Goal: Task Accomplishment & Management: Manage account settings

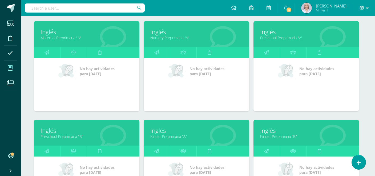
scroll to position [77, 2]
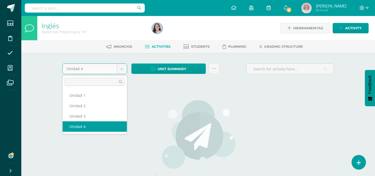
click at [122, 73] on body "Students Discipline Attendance My courses Archivos Soporte Help Reportar un pro…" at bounding box center [187, 114] width 375 height 229
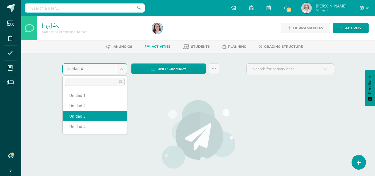
select select "Unidad 3"
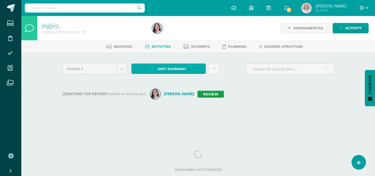
click at [166, 68] on span "Unit summary" at bounding box center [172, 69] width 29 height 10
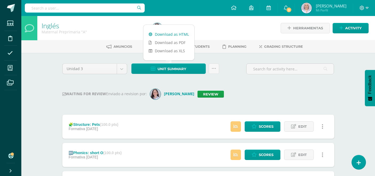
click at [168, 33] on link "Download as HTML" at bounding box center [168, 34] width 51 height 8
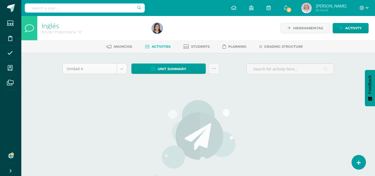
click at [123, 68] on body "Students Discipline Attendance My courses Archivos Soporte Help Reportar un pro…" at bounding box center [187, 114] width 375 height 229
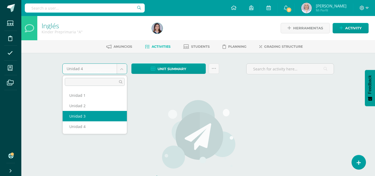
select select "Unidad 3"
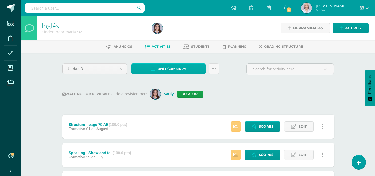
click at [176, 71] on span "Unit summary" at bounding box center [172, 69] width 29 height 10
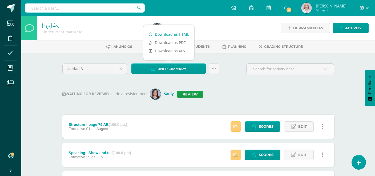
click at [174, 36] on link "Download as HTML" at bounding box center [168, 34] width 51 height 8
click at [201, 93] on link "Review" at bounding box center [190, 94] width 26 height 7
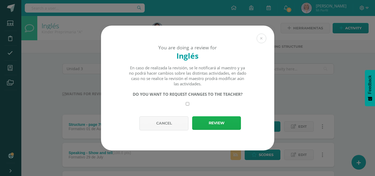
click at [213, 123] on button "Review" at bounding box center [216, 123] width 49 height 14
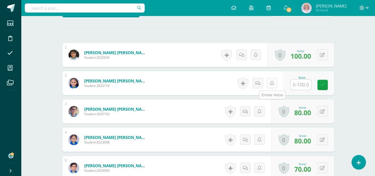
scroll to position [143, 0]
click at [306, 85] on input "text" at bounding box center [300, 84] width 21 height 10
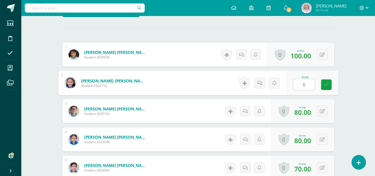
type input "60"
click at [324, 86] on link at bounding box center [326, 84] width 11 height 11
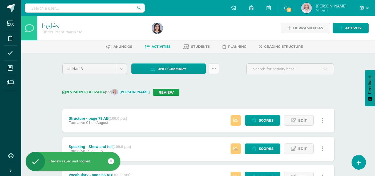
click at [213, 70] on icon at bounding box center [214, 68] width 5 height 5
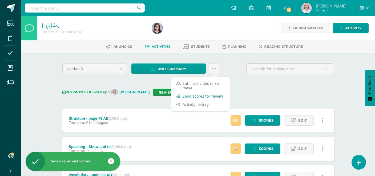
click at [207, 95] on link "Send scores for review" at bounding box center [200, 96] width 59 height 8
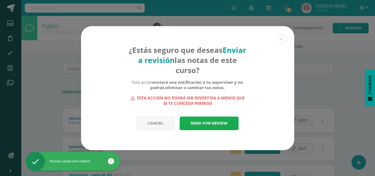
click at [205, 123] on link "Send for review" at bounding box center [209, 123] width 59 height 14
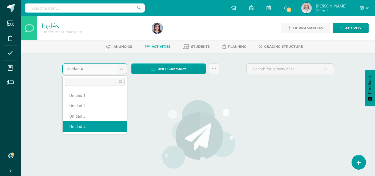
click at [123, 72] on body "Students Discipline Attendance My courses Archivos Soporte Help Reportar un pro…" at bounding box center [187, 114] width 375 height 229
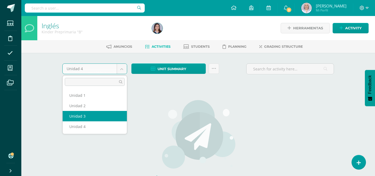
select select "Unidad 3"
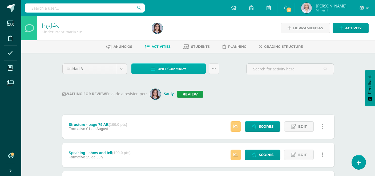
click at [166, 70] on span "Unit summary" at bounding box center [172, 69] width 29 height 10
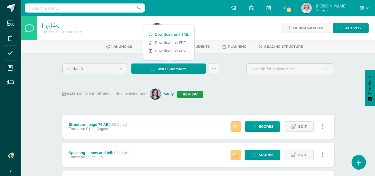
click at [166, 34] on link "Download as HTML" at bounding box center [168, 34] width 51 height 8
click at [189, 96] on link "Review" at bounding box center [190, 94] width 26 height 7
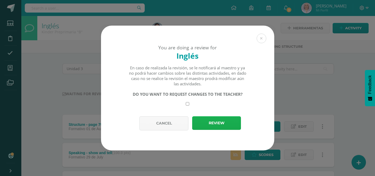
click at [214, 124] on button "Review" at bounding box center [216, 123] width 49 height 14
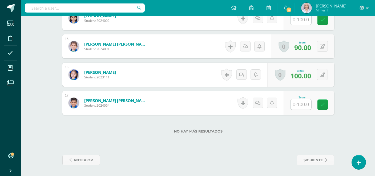
scroll to position [556, 0]
click at [299, 106] on input "text" at bounding box center [300, 104] width 21 height 10
type input "100"
click at [325, 104] on icon at bounding box center [326, 104] width 5 height 5
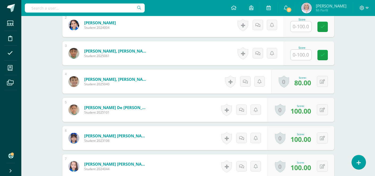
scroll to position [209, 0]
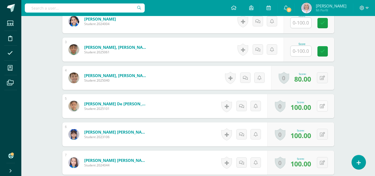
click at [322, 109] on button at bounding box center [322, 105] width 11 height 11
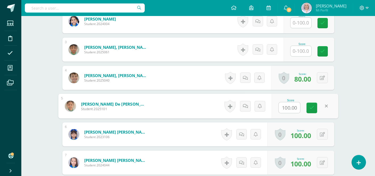
scroll to position [209, 0]
click at [312, 109] on icon at bounding box center [311, 107] width 5 height 5
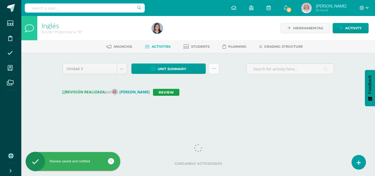
click at [214, 71] on link at bounding box center [214, 68] width 10 height 10
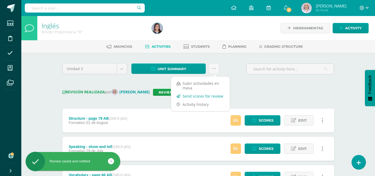
click at [205, 95] on link "Send scores for review" at bounding box center [200, 96] width 59 height 8
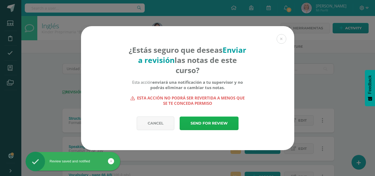
click at [205, 118] on link "Send for review" at bounding box center [209, 123] width 59 height 14
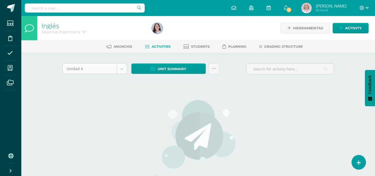
click at [122, 73] on body "Students Discipline Attendance My courses Archivos Soporte Help Reportar un pro…" at bounding box center [187, 114] width 375 height 229
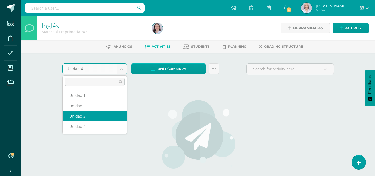
select select "Unidad 3"
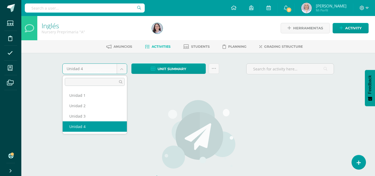
click at [121, 71] on body "Students Discipline Attendance My courses Archivos Soporte Help Reportar un pro…" at bounding box center [187, 114] width 375 height 229
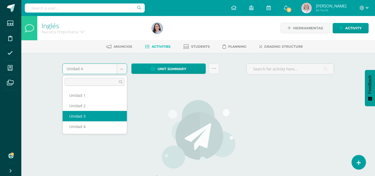
select select "Unidad 3"
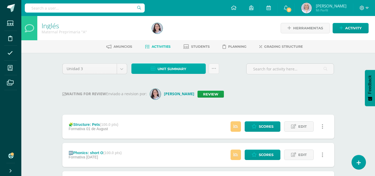
click at [171, 68] on span "Unit summary" at bounding box center [172, 69] width 29 height 10
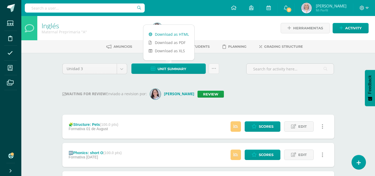
click at [167, 35] on link "Download as HTML" at bounding box center [168, 34] width 51 height 8
click at [205, 96] on link "Review" at bounding box center [210, 94] width 26 height 7
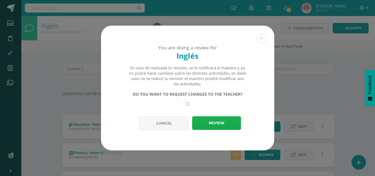
click at [204, 123] on button "Review" at bounding box center [216, 123] width 49 height 14
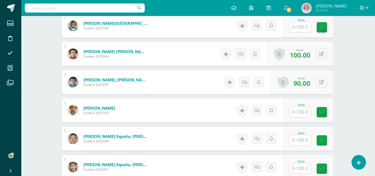
scroll to position [180, 1]
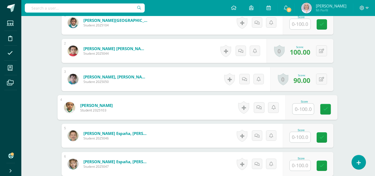
click at [296, 112] on input "text" at bounding box center [302, 109] width 21 height 11
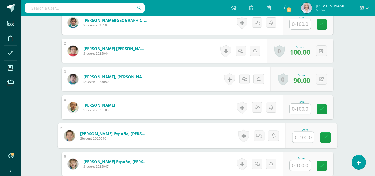
click at [300, 136] on input "text" at bounding box center [302, 137] width 21 height 11
type input "90"
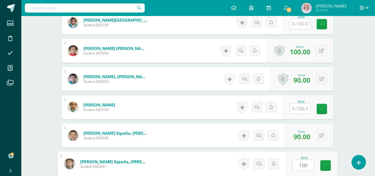
type input "100"
click at [300, 136] on span "90.00" at bounding box center [301, 136] width 17 height 9
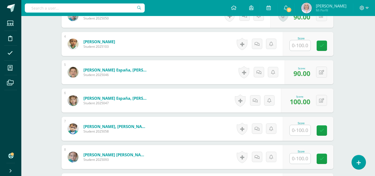
scroll to position [243, 1]
click at [296, 130] on input "text" at bounding box center [300, 130] width 21 height 10
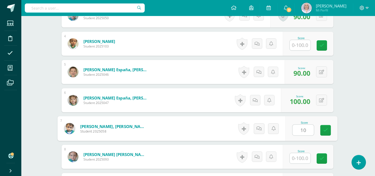
type input "100"
click at [325, 131] on icon at bounding box center [325, 130] width 5 height 5
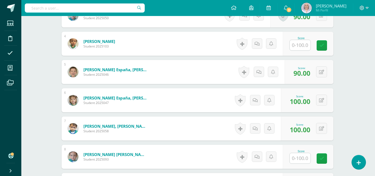
click at [295, 159] on input "text" at bounding box center [300, 158] width 21 height 10
type input "100"
click at [325, 159] on icon at bounding box center [325, 158] width 5 height 5
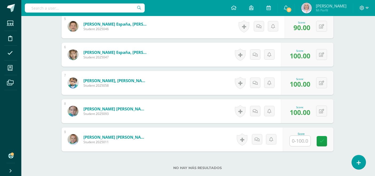
scroll to position [291, 1]
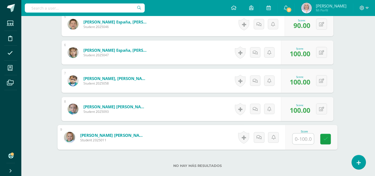
click at [299, 140] on input "text" at bounding box center [302, 139] width 21 height 11
type input "100"
click at [324, 140] on icon at bounding box center [325, 139] width 5 height 5
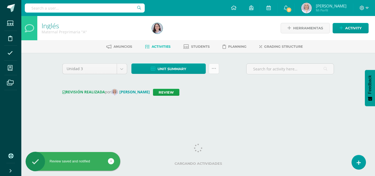
click at [213, 72] on link at bounding box center [214, 68] width 10 height 10
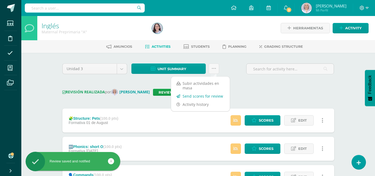
click at [211, 95] on link "Send scores for review" at bounding box center [200, 96] width 59 height 8
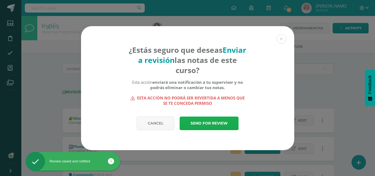
click at [220, 123] on link "Send for review" at bounding box center [209, 123] width 59 height 14
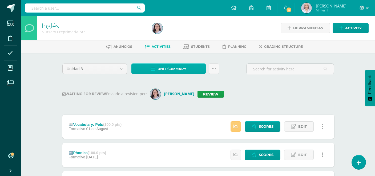
click at [179, 68] on span "Unit summary" at bounding box center [172, 69] width 29 height 10
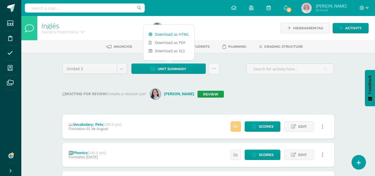
click at [174, 36] on link "Download as HTML" at bounding box center [168, 34] width 51 height 8
click at [208, 94] on link "Review" at bounding box center [210, 94] width 26 height 7
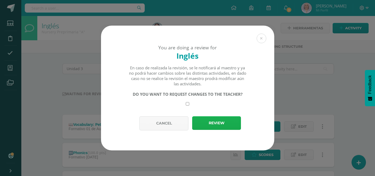
click at [225, 125] on button "Review" at bounding box center [216, 123] width 49 height 14
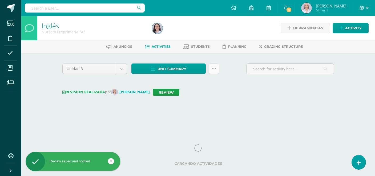
click at [213, 73] on link at bounding box center [214, 68] width 10 height 10
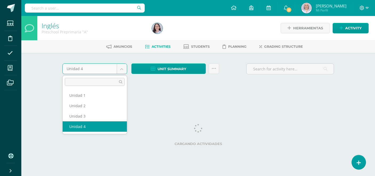
click at [118, 72] on body "Students Discipline Attendance My courses Archivos Soporte Help Reportar un pro…" at bounding box center [187, 49] width 375 height 99
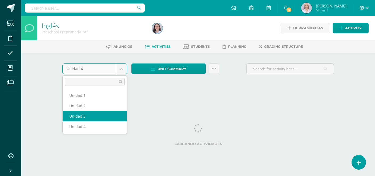
select select "Unidad 3"
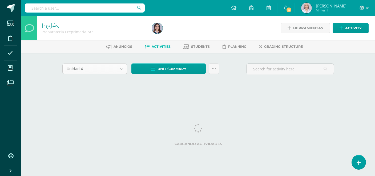
click at [120, 72] on body "Students Discipline Attendance My courses Archivos Soporte Help Reportar un pro…" at bounding box center [187, 49] width 375 height 99
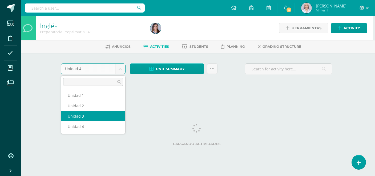
select select "Unidad 3"
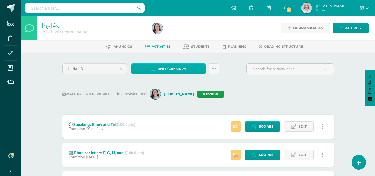
click at [161, 68] on span "Unit summary" at bounding box center [172, 69] width 29 height 10
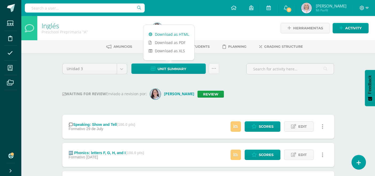
click at [162, 32] on link "Download as HTML" at bounding box center [168, 34] width 51 height 8
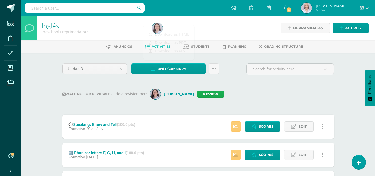
click at [201, 95] on link "Review" at bounding box center [210, 94] width 26 height 7
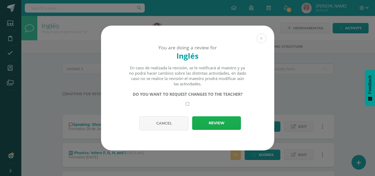
click at [211, 122] on button "Review" at bounding box center [216, 123] width 49 height 14
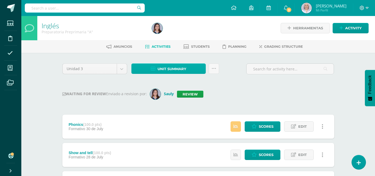
click at [172, 71] on span "Unit summary" at bounding box center [172, 69] width 29 height 10
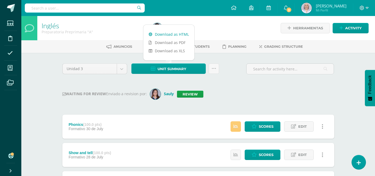
click at [169, 35] on link "Download as HTML" at bounding box center [168, 34] width 51 height 8
click at [199, 94] on link "Review" at bounding box center [190, 94] width 26 height 7
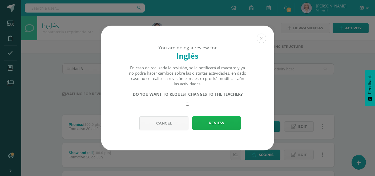
click at [212, 120] on button "Review" at bounding box center [216, 123] width 49 height 14
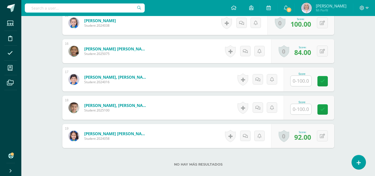
scroll to position [576, 0]
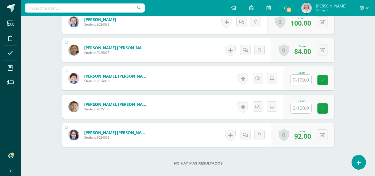
click at [301, 111] on input "text" at bounding box center [300, 108] width 21 height 10
type input "96"
drag, startPoint x: 326, startPoint y: 109, endPoint x: 329, endPoint y: 105, distance: 4.8
click at [326, 109] on icon at bounding box center [326, 108] width 5 height 5
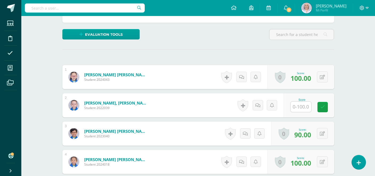
scroll to position [126, 0]
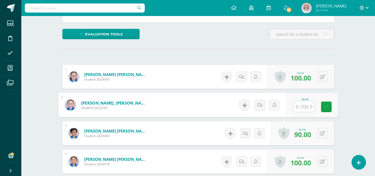
click at [302, 106] on input "text" at bounding box center [303, 106] width 21 height 11
type input "100"
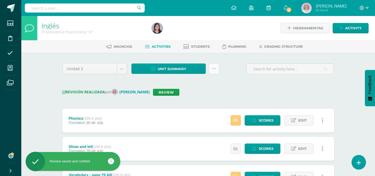
click at [212, 72] on link at bounding box center [214, 68] width 10 height 10
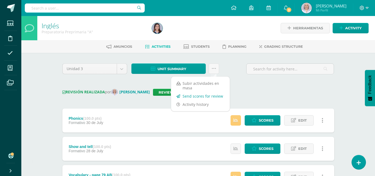
click at [209, 94] on link "Send scores for review" at bounding box center [200, 96] width 59 height 8
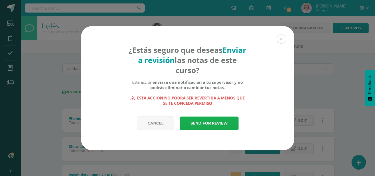
click at [222, 121] on link "Send for review" at bounding box center [209, 123] width 59 height 14
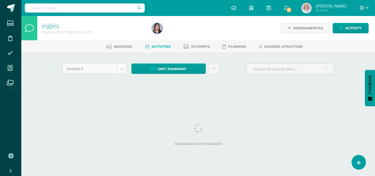
click at [120, 72] on body "Students Discipline Attendance My courses Archivos Soporte Help Reportar un pro…" at bounding box center [187, 49] width 375 height 99
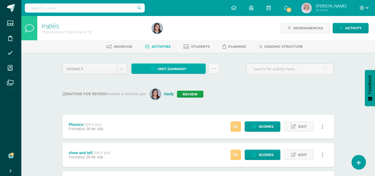
click at [178, 68] on span "Unit summary" at bounding box center [172, 69] width 29 height 10
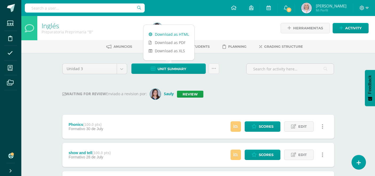
click at [181, 34] on link "Download as HTML" at bounding box center [168, 34] width 51 height 8
click at [188, 92] on link "Review" at bounding box center [190, 94] width 26 height 7
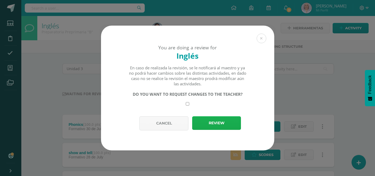
click at [216, 122] on button "Review" at bounding box center [216, 123] width 49 height 14
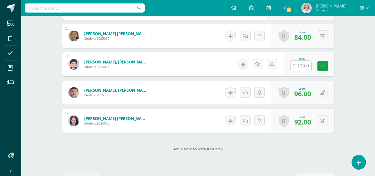
scroll to position [589, 0]
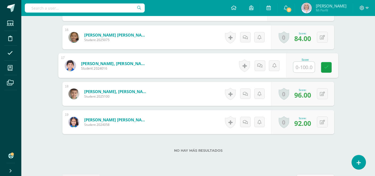
click at [303, 67] on input "text" at bounding box center [303, 67] width 21 height 11
type input "0"
click at [326, 69] on icon at bounding box center [326, 67] width 5 height 5
click at [324, 68] on icon at bounding box center [322, 65] width 5 height 5
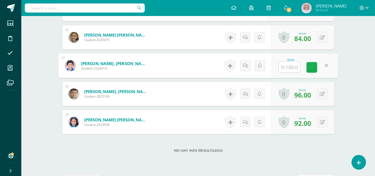
click at [313, 70] on icon at bounding box center [311, 67] width 5 height 5
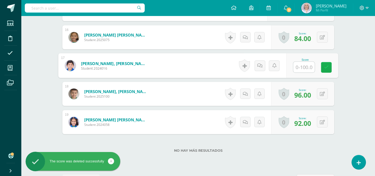
click at [328, 70] on icon at bounding box center [326, 67] width 5 height 5
click at [329, 69] on link at bounding box center [326, 67] width 11 height 11
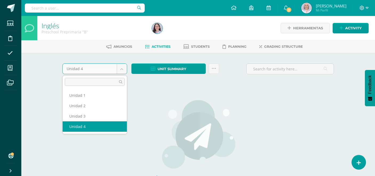
drag, startPoint x: 122, startPoint y: 72, endPoint x: 120, endPoint y: 75, distance: 4.2
click at [122, 72] on body "Students Discipline Attendance My courses Archivos Soporte Help Reportar un pro…" at bounding box center [187, 114] width 375 height 229
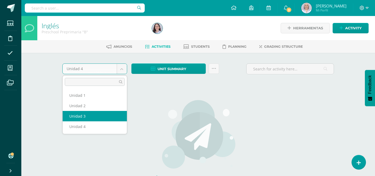
select select "Unidad 3"
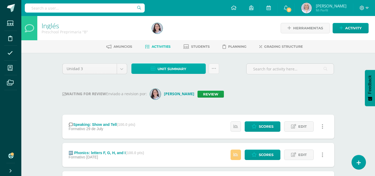
click at [160, 69] on span "Unit summary" at bounding box center [172, 69] width 29 height 10
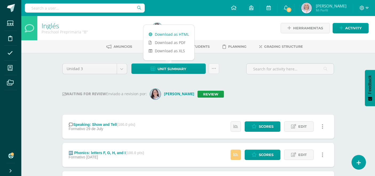
click at [165, 34] on link "Download as HTML" at bounding box center [168, 34] width 51 height 8
click at [212, 92] on link "Review" at bounding box center [210, 94] width 26 height 7
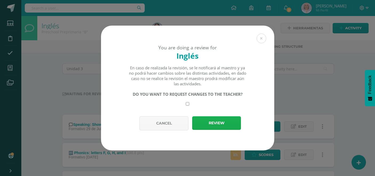
click at [213, 120] on button "Review" at bounding box center [216, 123] width 49 height 14
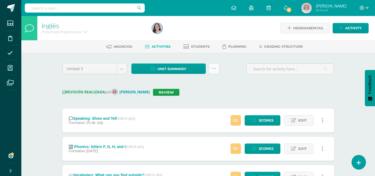
click at [216, 68] on icon at bounding box center [214, 68] width 5 height 5
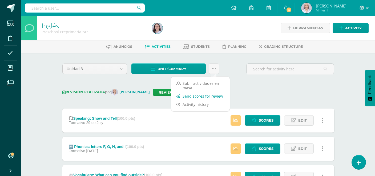
click at [210, 96] on link "Send scores for review" at bounding box center [200, 96] width 59 height 8
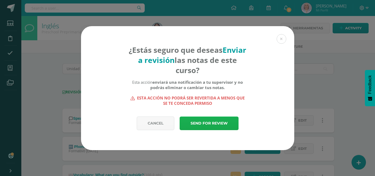
click at [224, 125] on link "Send for review" at bounding box center [209, 123] width 59 height 14
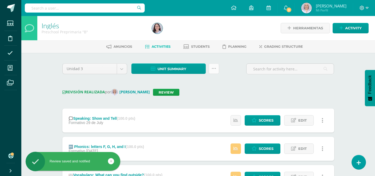
click at [214, 69] on icon at bounding box center [214, 68] width 5 height 5
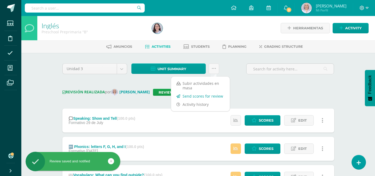
click at [203, 95] on link "Send scores for review" at bounding box center [200, 96] width 59 height 8
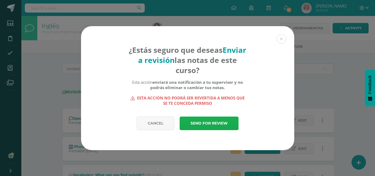
click at [211, 119] on link "Send for review" at bounding box center [209, 123] width 59 height 14
